Goal: Task Accomplishment & Management: Manage account settings

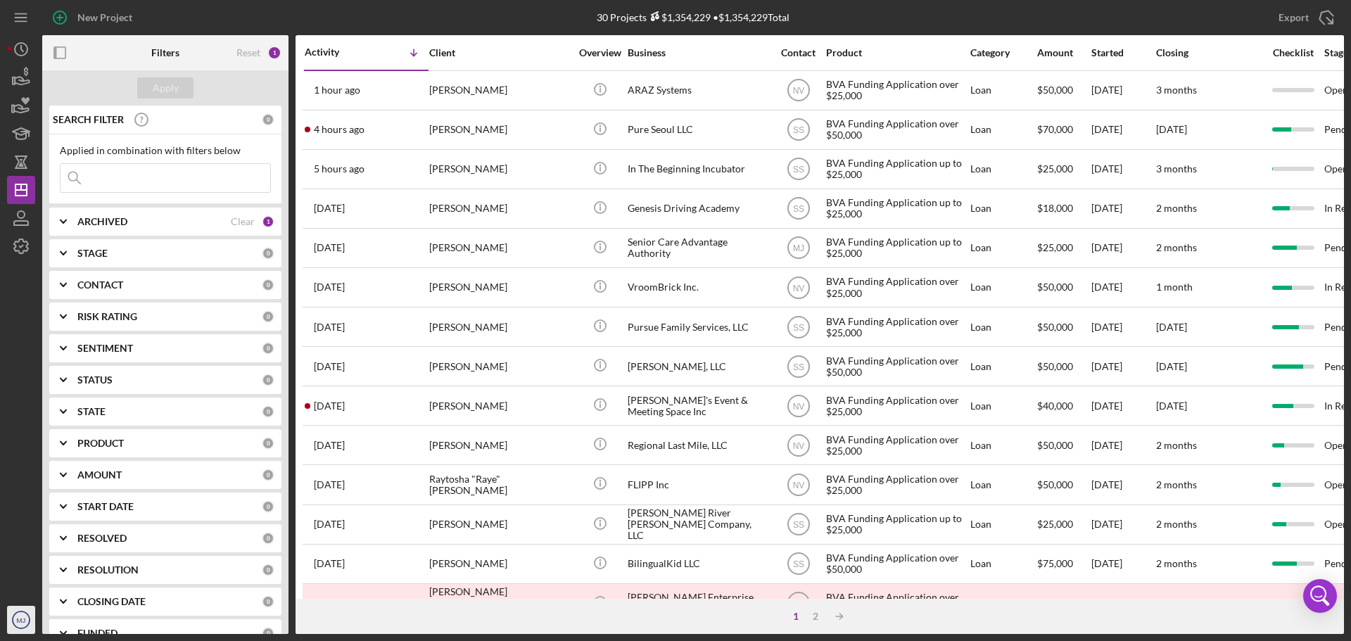
click at [23, 618] on text "MJ" at bounding box center [21, 620] width 9 height 8
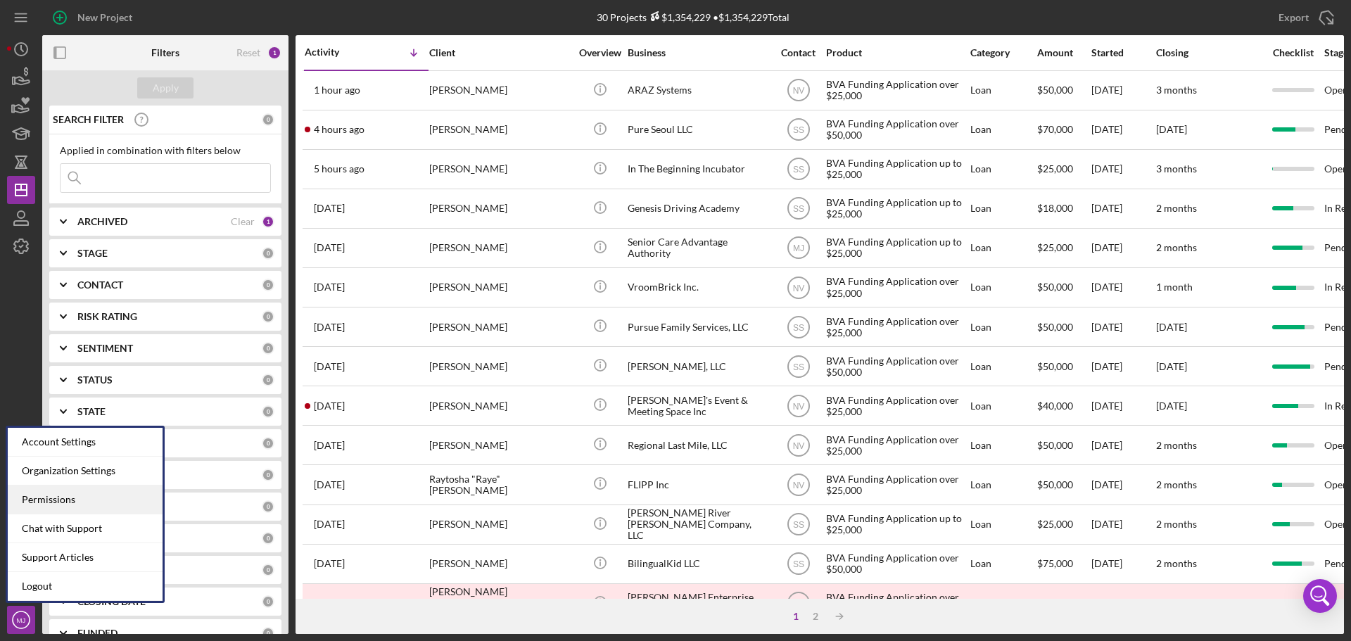
click at [67, 495] on div "Permissions" at bounding box center [85, 499] width 155 height 29
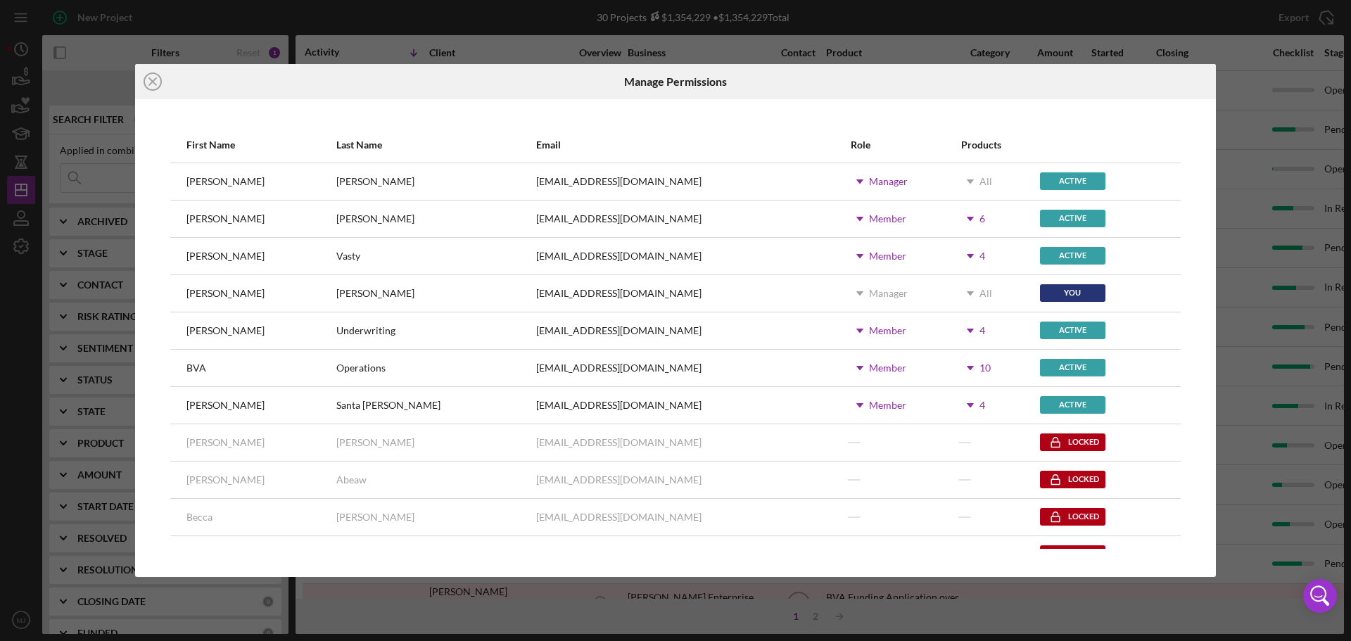
click at [953, 211] on icon "Icon/Dropdown Arrow" at bounding box center [970, 218] width 35 height 35
click at [659, 287] on div "mjones@bridgingvirginia.org" at bounding box center [693, 293] width 314 height 35
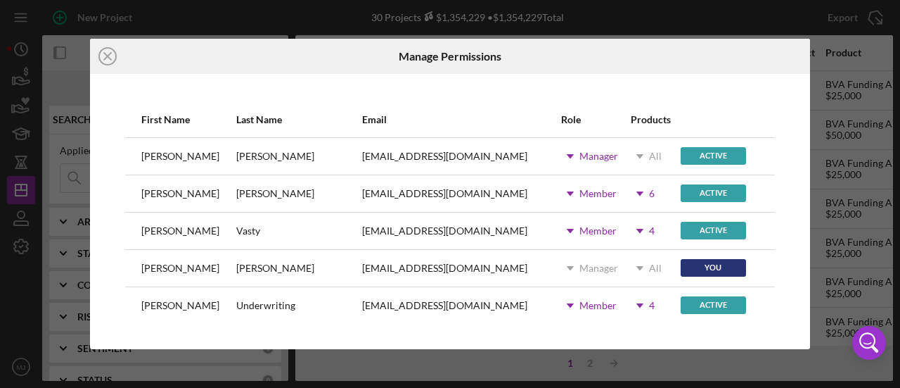
click at [623, 194] on icon "Icon/Dropdown Arrow" at bounding box center [640, 193] width 35 height 35
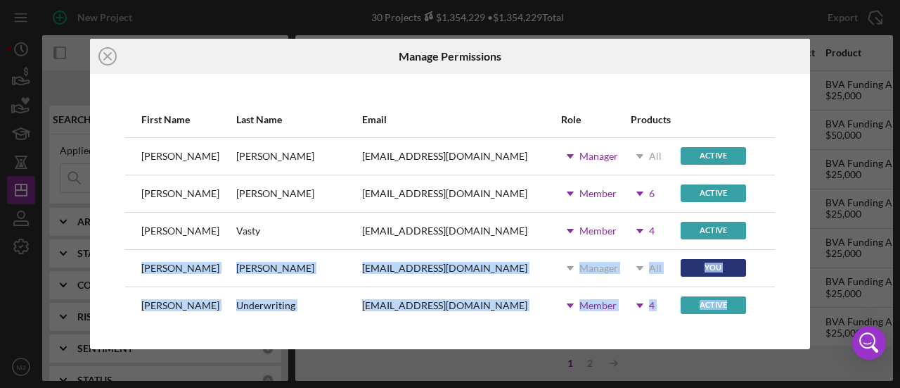
drag, startPoint x: 740, startPoint y: 240, endPoint x: 740, endPoint y: 288, distance: 47.8
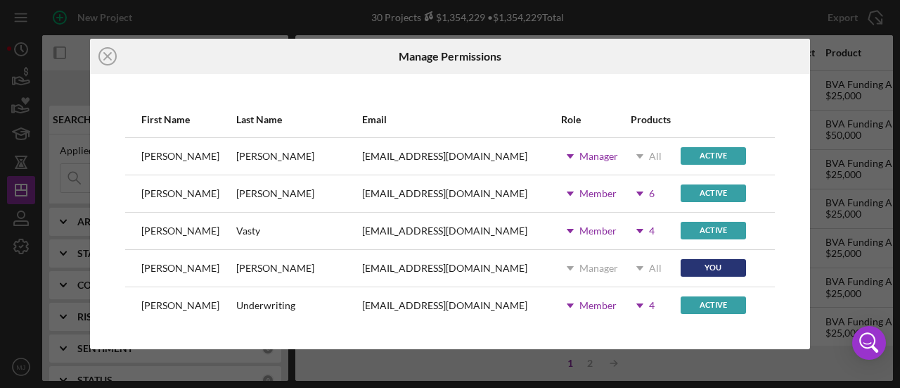
click at [625, 191] on icon "Icon/Dropdown Arrow" at bounding box center [640, 193] width 35 height 35
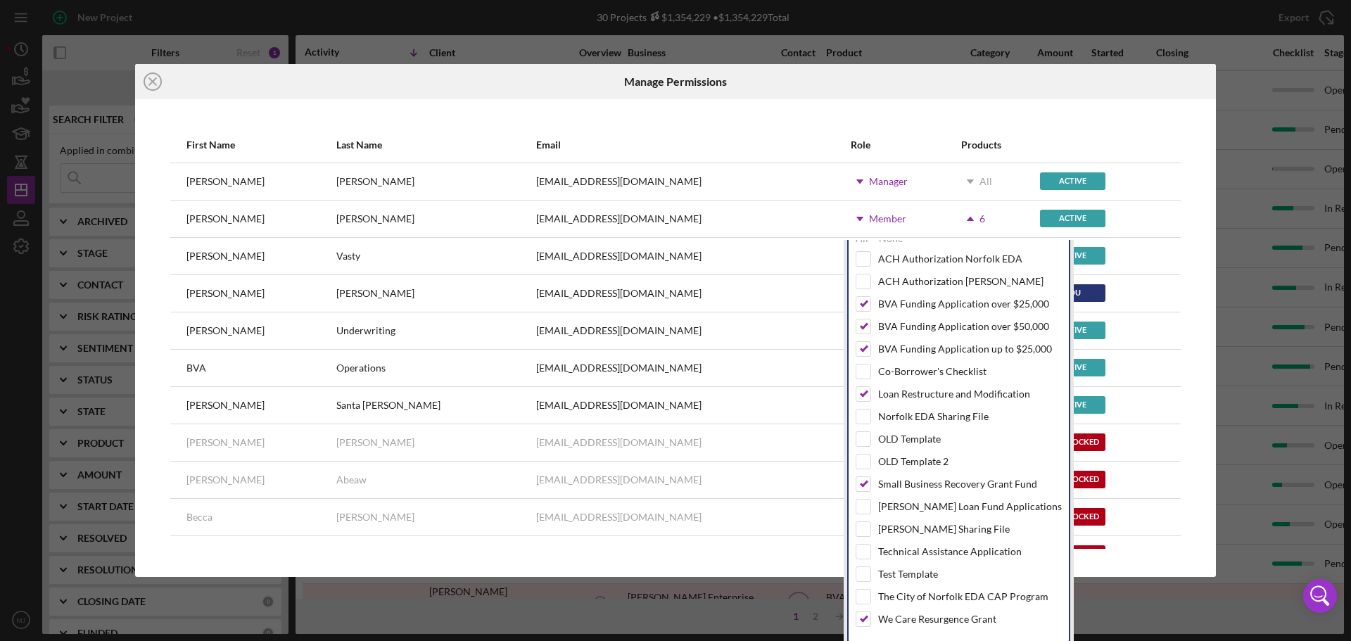
scroll to position [24, 0]
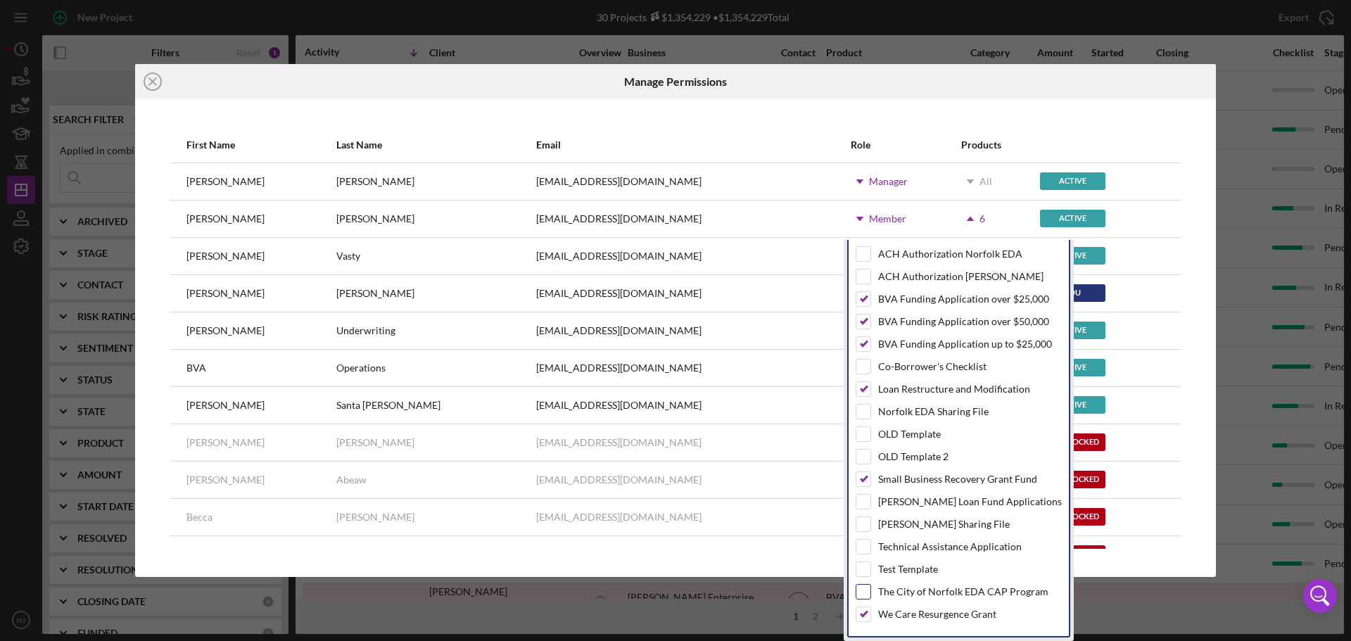
click at [865, 591] on input "checkbox" at bounding box center [863, 592] width 14 height 14
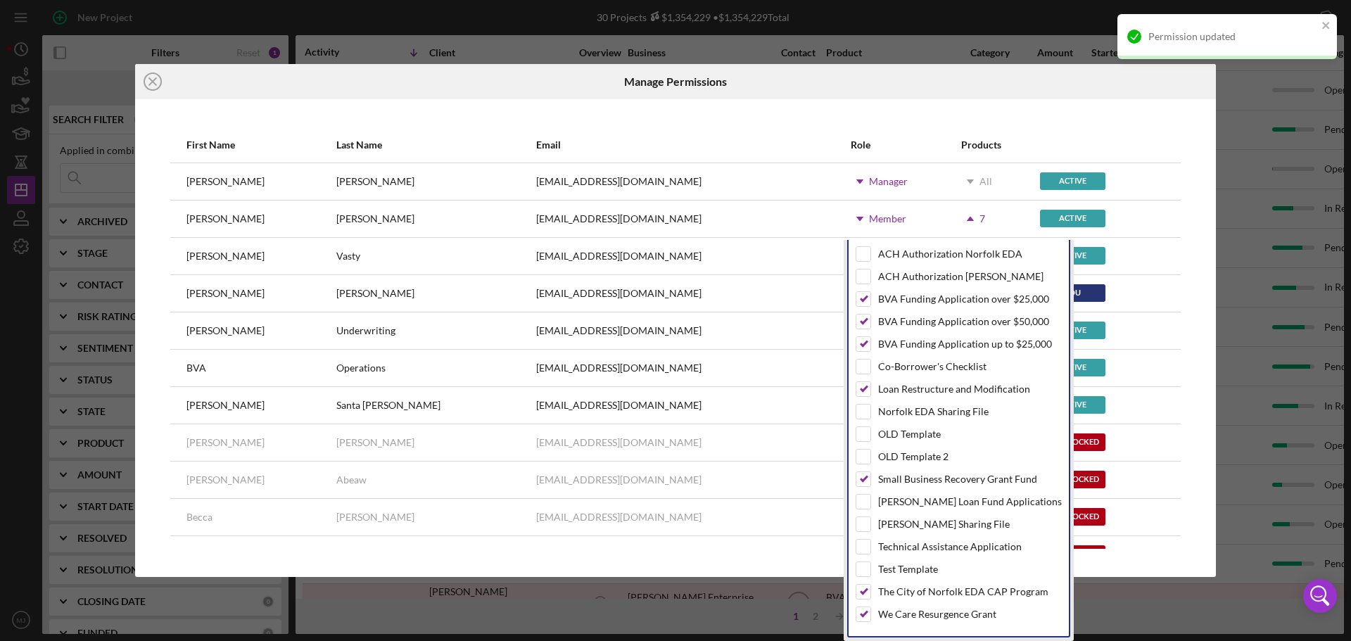
click at [158, 80] on icon "Icon/Close" at bounding box center [152, 81] width 35 height 35
